Goal: Task Accomplishment & Management: Manage account settings

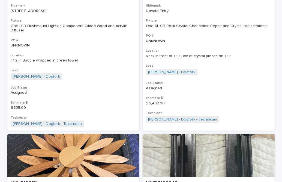
scroll to position [573, 0]
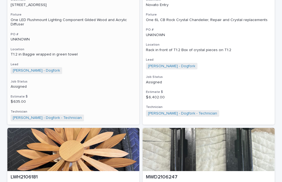
click at [65, 18] on div "One LED Flushmount Lighting Component Gilded Wood and Acrylic Diffuser" at bounding box center [73, 22] width 125 height 9
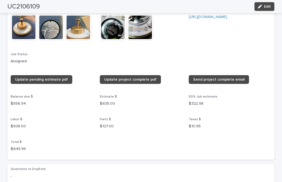
scroll to position [491, 0]
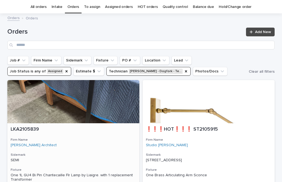
scroll to position [17, 0]
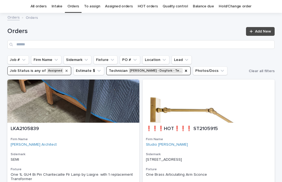
click at [65, 71] on icon "Job Status" at bounding box center [66, 71] width 2 height 2
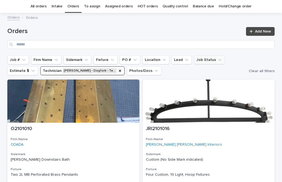
click at [76, 5] on link "Orders" at bounding box center [73, 6] width 12 height 13
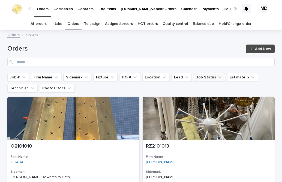
click at [218, 77] on icon "Job Status" at bounding box center [219, 77] width 3 height 2
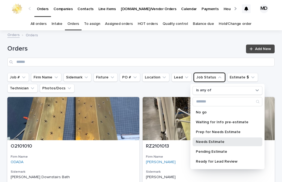
click at [202, 141] on p "Needs Estimate" at bounding box center [225, 142] width 58 height 4
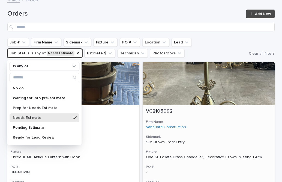
scroll to position [27, 0]
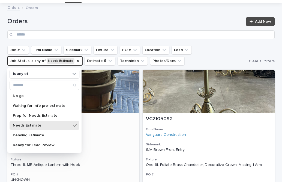
click at [117, 143] on h3 "Sidemark" at bounding box center [73, 144] width 125 height 4
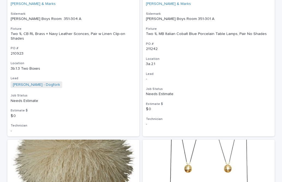
scroll to position [2499, 0]
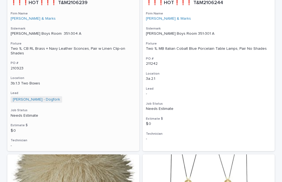
click at [58, 49] on div "Two 1L CB RL Brass + Navy Leather Sconces, Pair w Linen Clip-on Shades" at bounding box center [73, 50] width 125 height 9
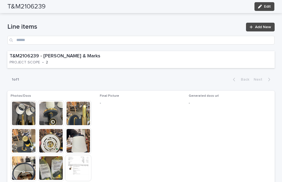
scroll to position [300, 0]
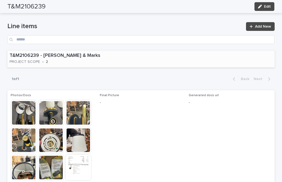
click at [102, 59] on div "T&M2106239 - Tucker & Marks PROJECT SCOPE • 2" at bounding box center [74, 58] width 134 height 17
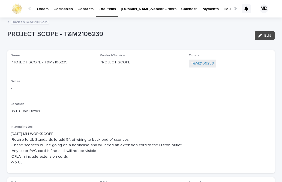
click at [8, 22] on icon at bounding box center [8, 22] width 1 height 2
click at [37, 22] on link "Back to T&M2106239" at bounding box center [29, 22] width 37 height 6
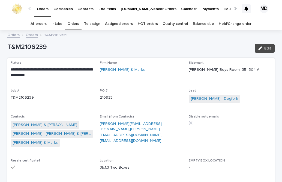
click at [74, 21] on link "Orders" at bounding box center [73, 23] width 12 height 13
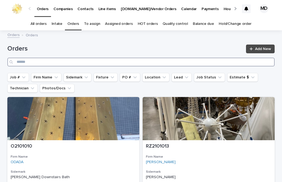
click at [173, 60] on input "Search" at bounding box center [140, 62] width 267 height 9
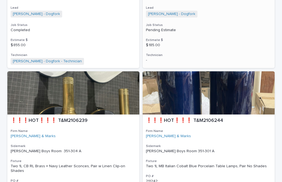
scroll to position [627, 0]
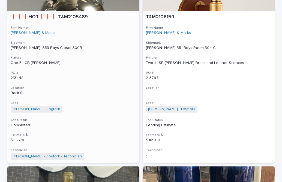
scroll to position [464, 0]
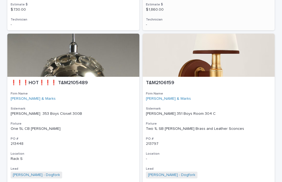
drag, startPoint x: 163, startPoint y: 86, endPoint x: 163, endPoint y: 75, distance: 11.2
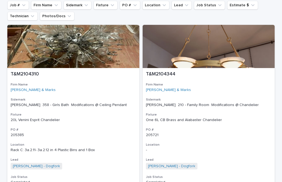
scroll to position [17, 0]
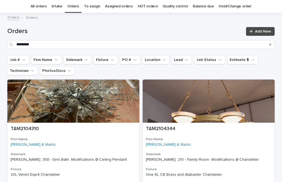
click at [82, 26] on div "Orders ********* Add New" at bounding box center [140, 35] width 267 height 39
drag, startPoint x: 209, startPoint y: 63, endPoint x: 221, endPoint y: 69, distance: 13.7
drag, startPoint x: 221, startPoint y: 69, endPoint x: 215, endPoint y: 60, distance: 11.1
click at [217, 60] on icon "Job Status" at bounding box center [219, 59] width 5 height 5
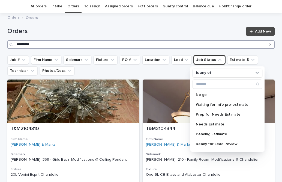
drag, startPoint x: 29, startPoint y: 44, endPoint x: 31, endPoint y: 42, distance: 2.8
click at [30, 43] on input "*********" at bounding box center [140, 44] width 267 height 9
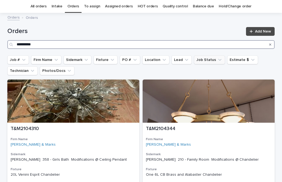
type input "**********"
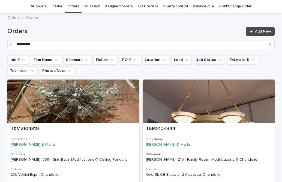
click at [218, 59] on icon "Job Status" at bounding box center [219, 60] width 3 height 2
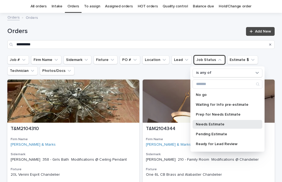
click at [209, 124] on p "Needs Estimate" at bounding box center [225, 124] width 58 height 4
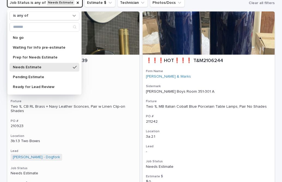
scroll to position [99, 0]
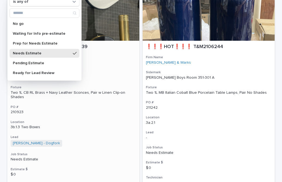
click at [97, 68] on div "❗❗❗HOT❗❗❗ T&M2106239 Firm Name Tucker & Marks Sidemark LONGFELLOW Boys Room 351…" at bounding box center [73, 118] width 132 height 154
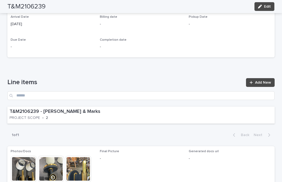
scroll to position [290, 0]
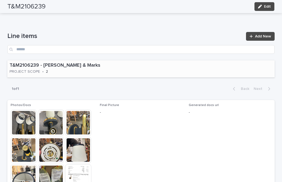
click at [56, 74] on div "T&M2106239 - Tucker & Marks PROJECT SCOPE • 2" at bounding box center [74, 68] width 134 height 17
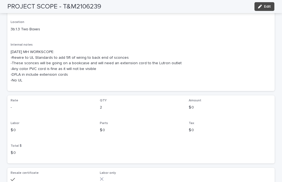
scroll to position [55, 0]
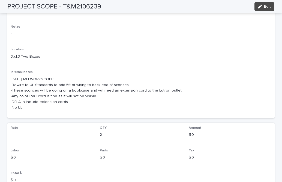
click at [17, 33] on p "-" at bounding box center [141, 34] width 261 height 6
click at [264, 3] on button "Edit" at bounding box center [264, 6] width 20 height 9
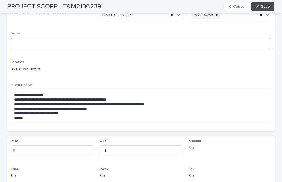
click at [14, 39] on textarea at bounding box center [141, 44] width 261 height 12
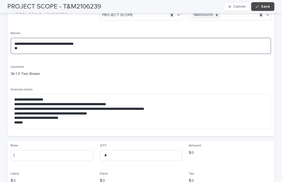
click at [63, 43] on textarea "**********" at bounding box center [141, 46] width 260 height 16
click at [84, 44] on textarea "**********" at bounding box center [141, 46] width 260 height 16
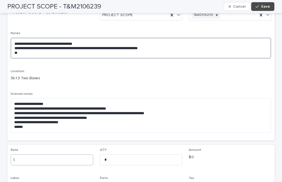
type textarea "**********"
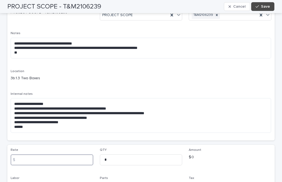
click at [25, 159] on input at bounding box center [52, 159] width 83 height 11
type input "***"
click at [266, 5] on span "Save" at bounding box center [265, 7] width 9 height 4
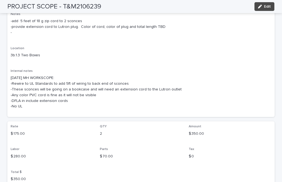
scroll to position [0, 0]
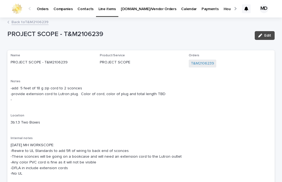
click at [40, 21] on link "Back to T&M2106239" at bounding box center [29, 22] width 37 height 6
click at [12, 21] on link "Back to T&M2106239" at bounding box center [29, 22] width 37 height 6
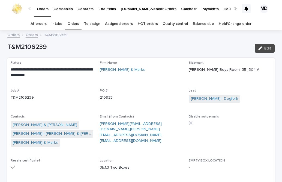
scroll to position [17, 0]
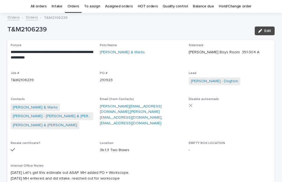
click at [74, 7] on link "Orders" at bounding box center [73, 6] width 12 height 13
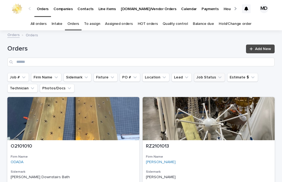
click at [218, 77] on icon "Job Status" at bounding box center [219, 77] width 3 height 2
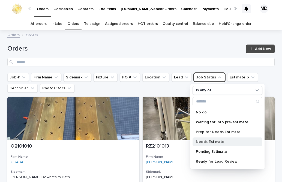
click at [198, 140] on p "Needs Estimate" at bounding box center [225, 142] width 58 height 4
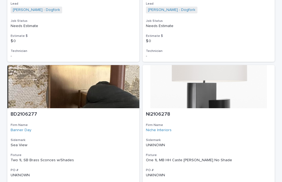
scroll to position [3409, 0]
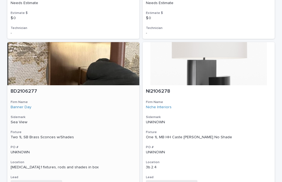
click at [44, 135] on div "Two 1L SB Brass Sconces w/Shades" at bounding box center [73, 137] width 125 height 5
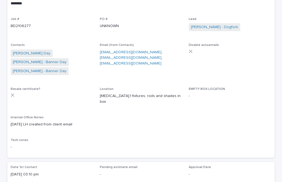
scroll to position [82, 0]
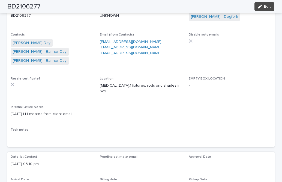
click at [102, 97] on div "**********" at bounding box center [141, 61] width 261 height 165
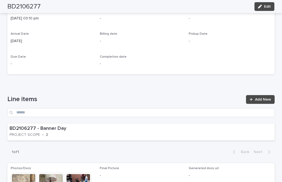
scroll to position [273, 0]
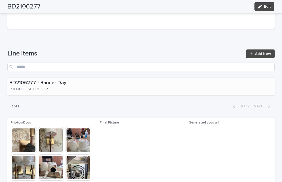
click at [85, 81] on div "BD2106277 - Banner Day PROJECT SCOPE • 2" at bounding box center [57, 86] width 100 height 17
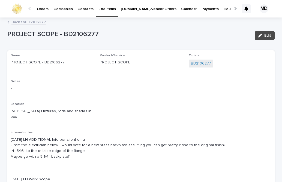
click at [38, 21] on link "Back to BD2106277" at bounding box center [28, 22] width 35 height 6
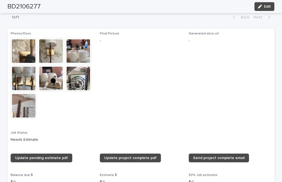
scroll to position [372, 0]
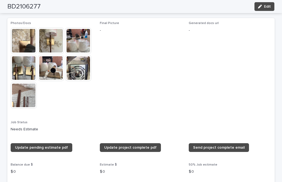
click at [49, 35] on img at bounding box center [51, 41] width 26 height 26
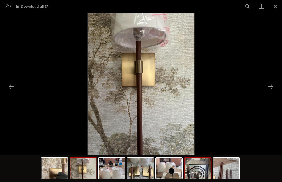
click at [194, 172] on img at bounding box center [198, 168] width 26 height 21
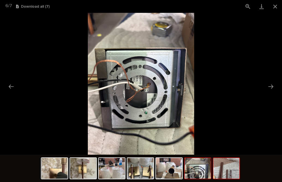
click at [222, 176] on img at bounding box center [226, 168] width 26 height 21
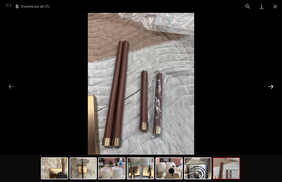
click at [272, 86] on button "Next slide" at bounding box center [270, 86] width 11 height 11
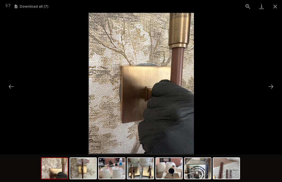
drag, startPoint x: 267, startPoint y: 75, endPoint x: 255, endPoint y: 72, distance: 12.8
click at [275, 5] on button "Close gallery" at bounding box center [275, 6] width 14 height 13
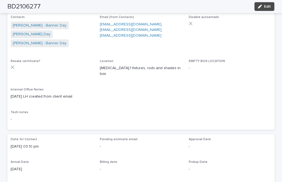
scroll to position [181, 0]
